Goal: Navigation & Orientation: Go to known website

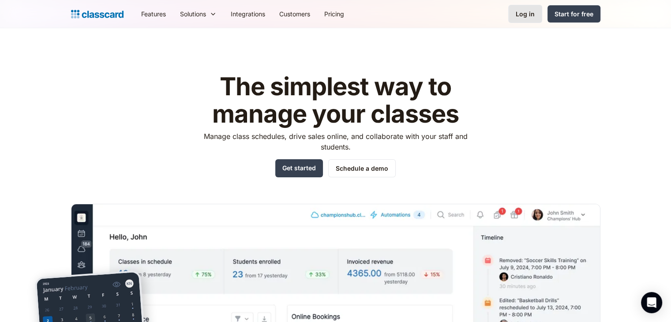
click at [516, 13] on link "Log in" at bounding box center [525, 14] width 34 height 18
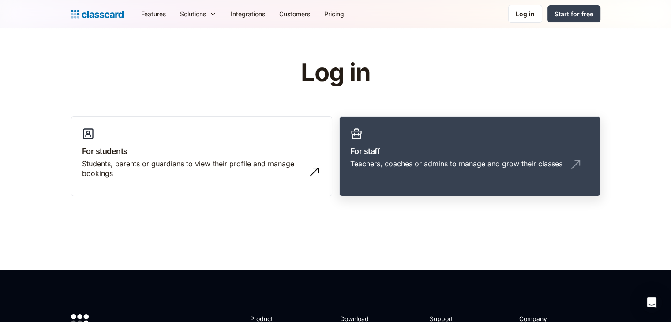
click at [392, 163] on div "Teachers, coaches or admins to manage and grow their classes" at bounding box center [456, 164] width 212 height 10
